Goal: Find specific page/section: Find specific page/section

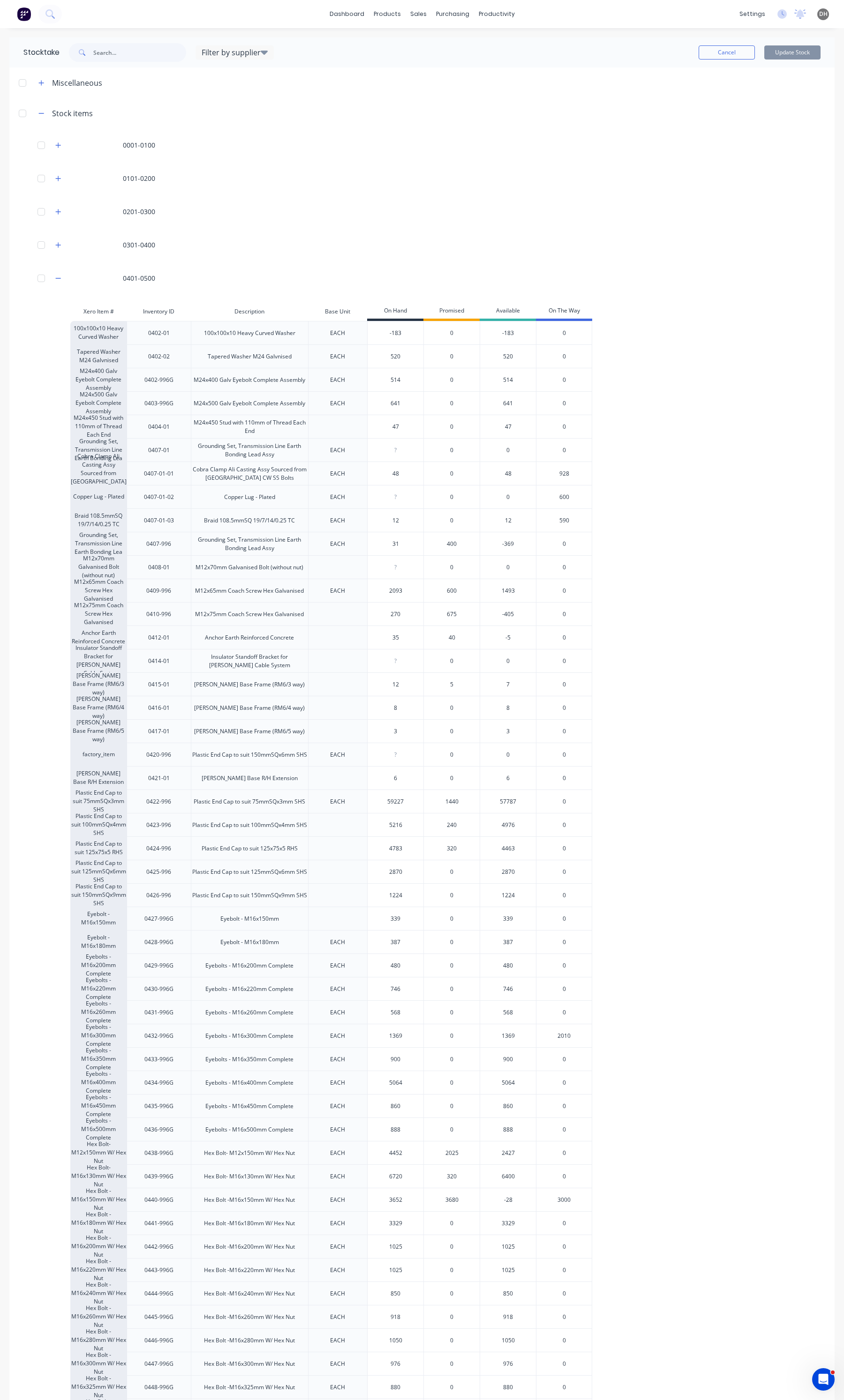
scroll to position [527, 0]
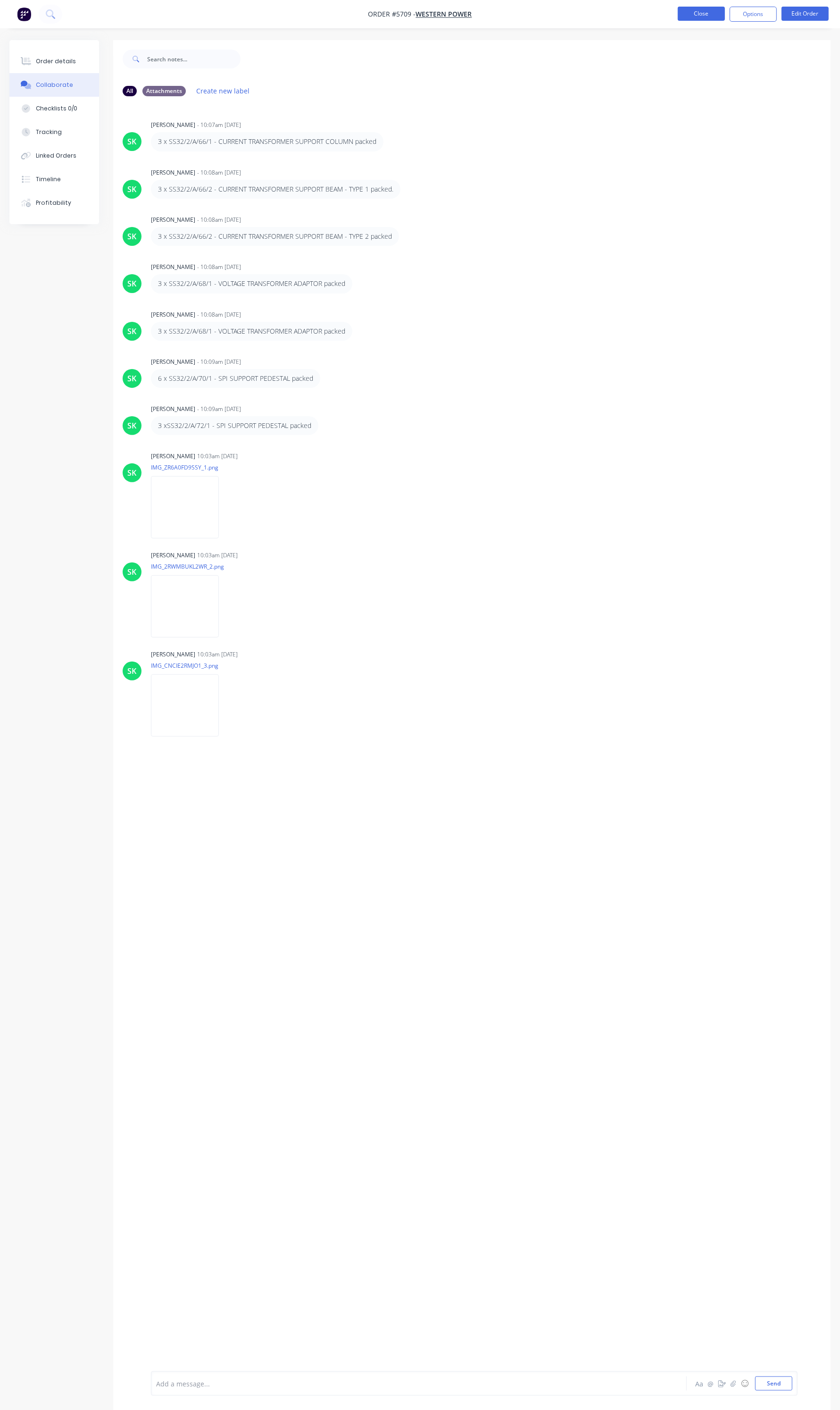
click at [691, 12] on button "Close" at bounding box center [702, 13] width 47 height 14
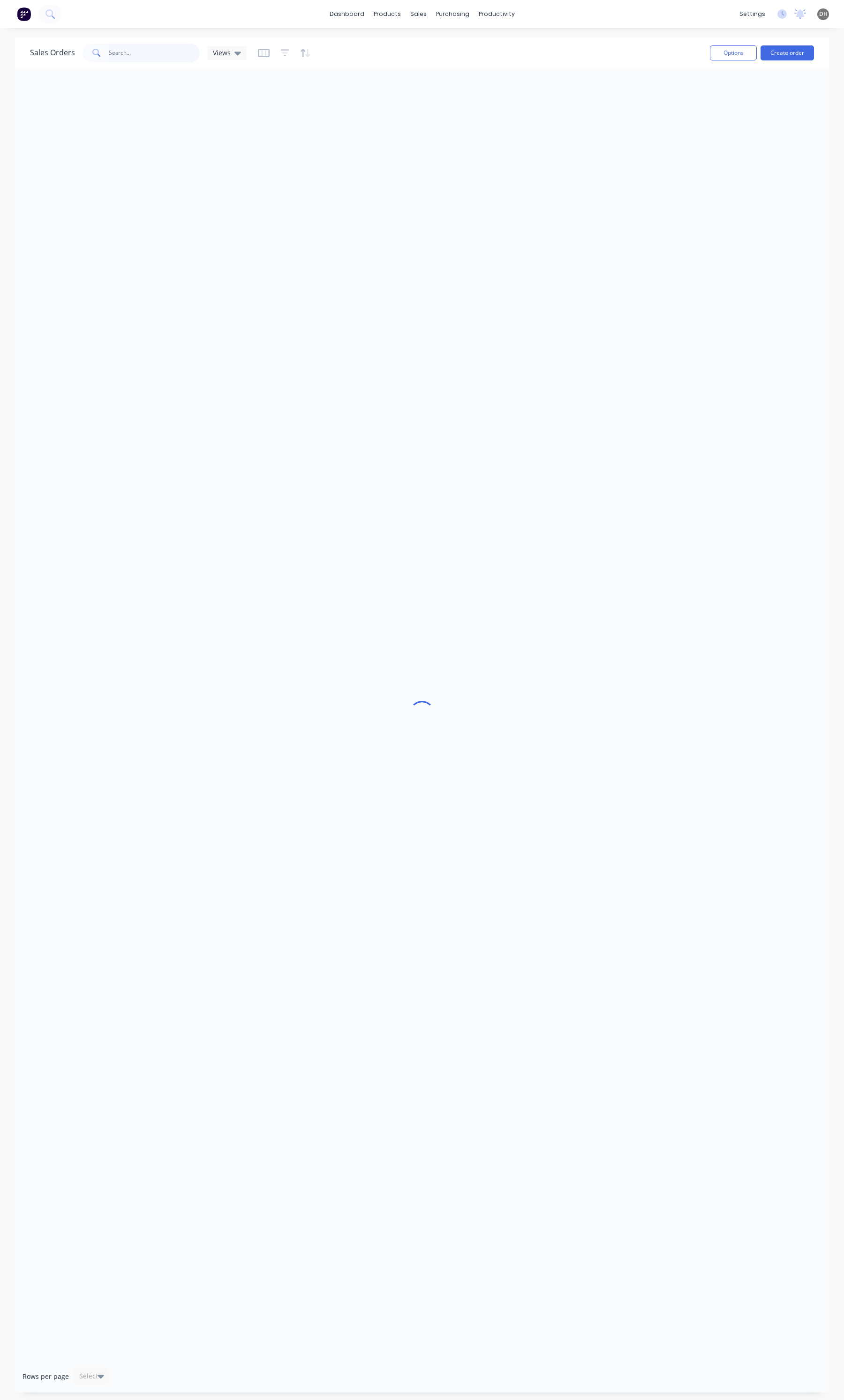
click at [149, 45] on input "text" at bounding box center [154, 53] width 92 height 19
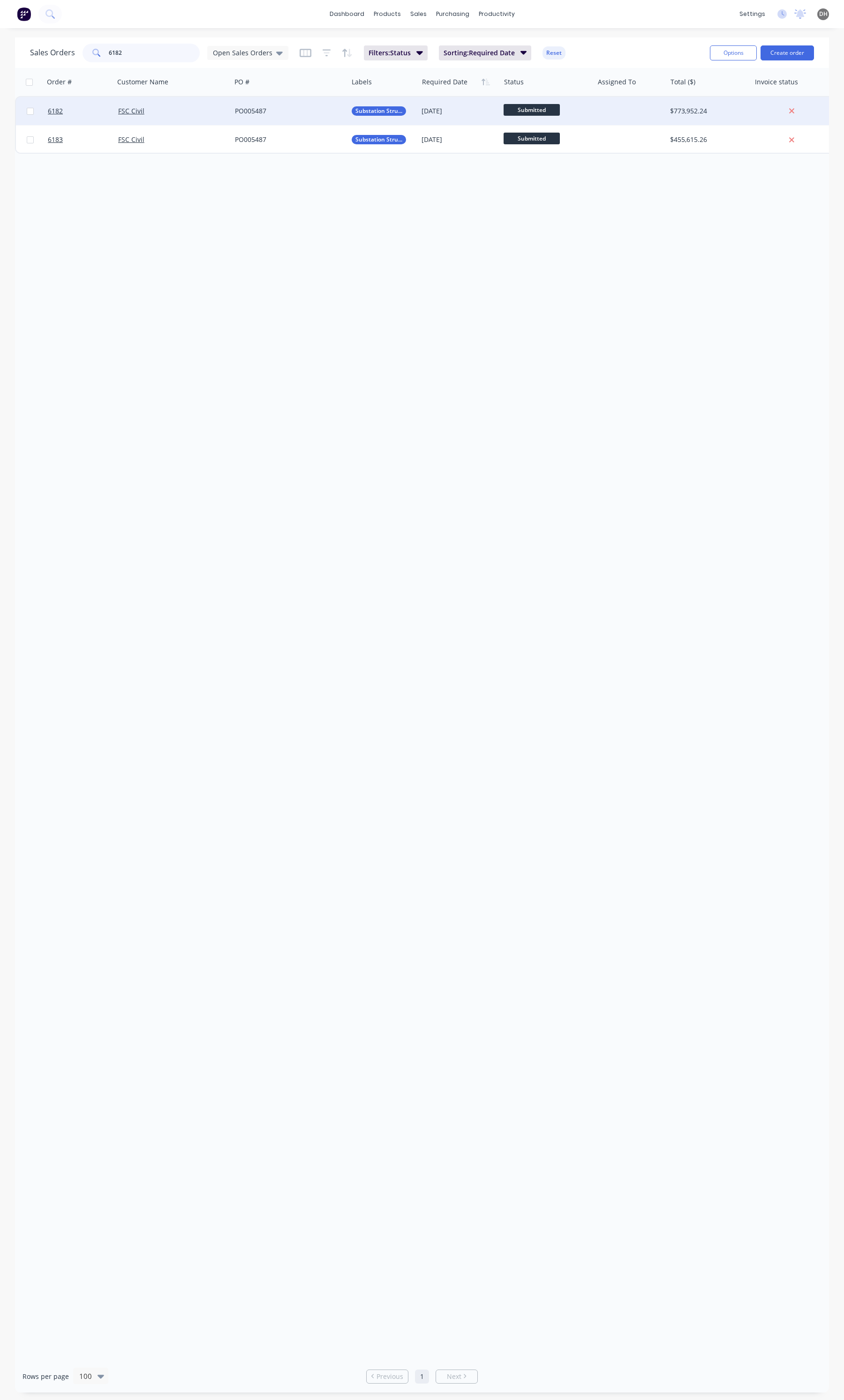
type input "6182"
click at [165, 114] on div "FSC Civil" at bounding box center [169, 111] width 104 height 9
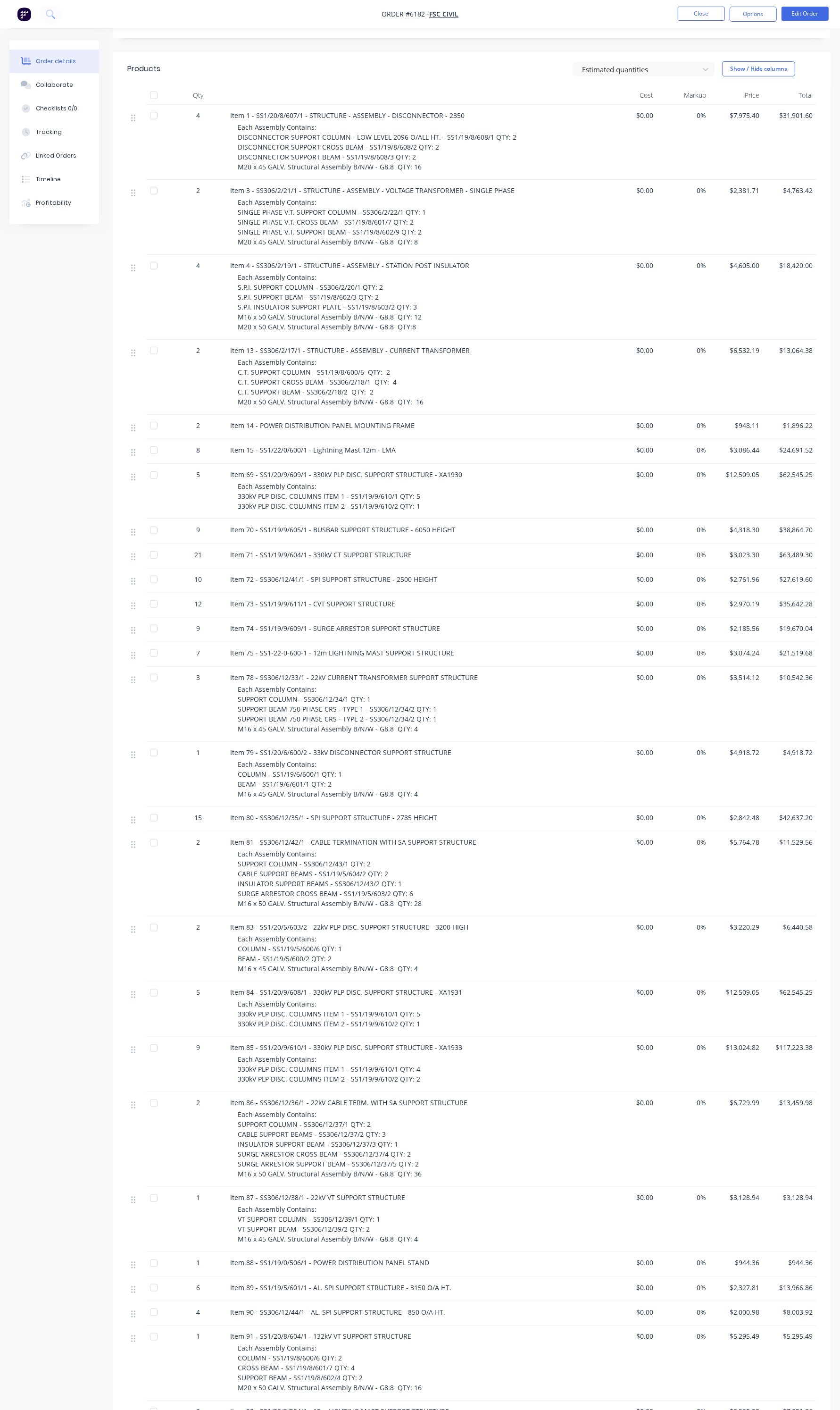
scroll to position [472, 0]
